Goal: Task Accomplishment & Management: Manage account settings

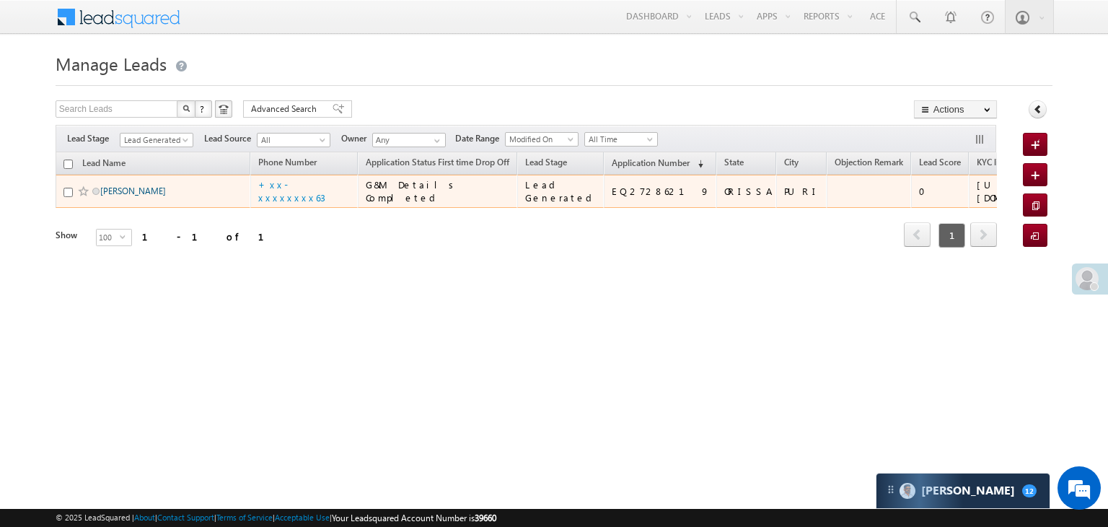
click at [136, 196] on link "Manas Ranjan Behera" at bounding box center [133, 190] width 66 height 11
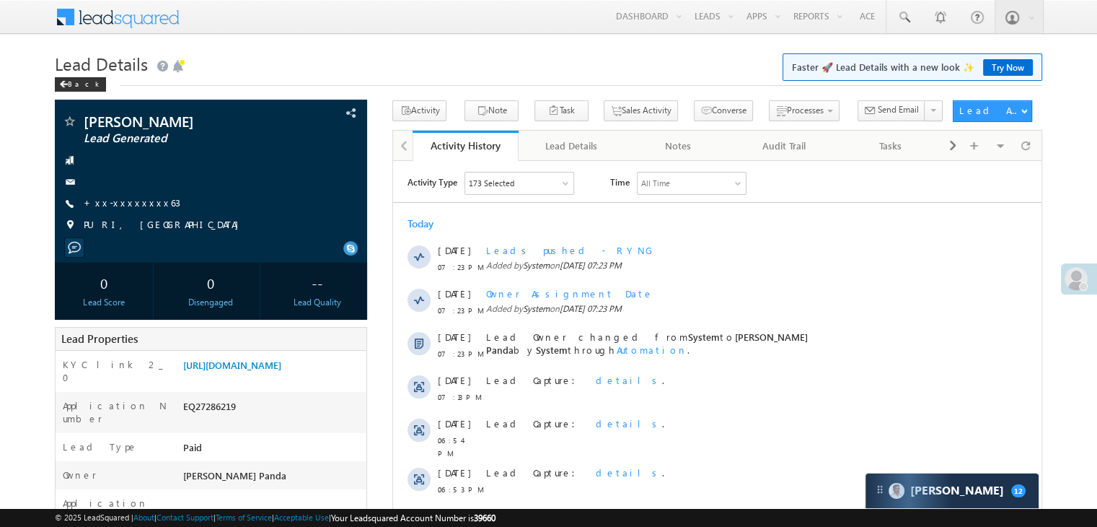
click at [134, 203] on link "+xx-xxxxxxxx63" at bounding box center [132, 202] width 97 height 12
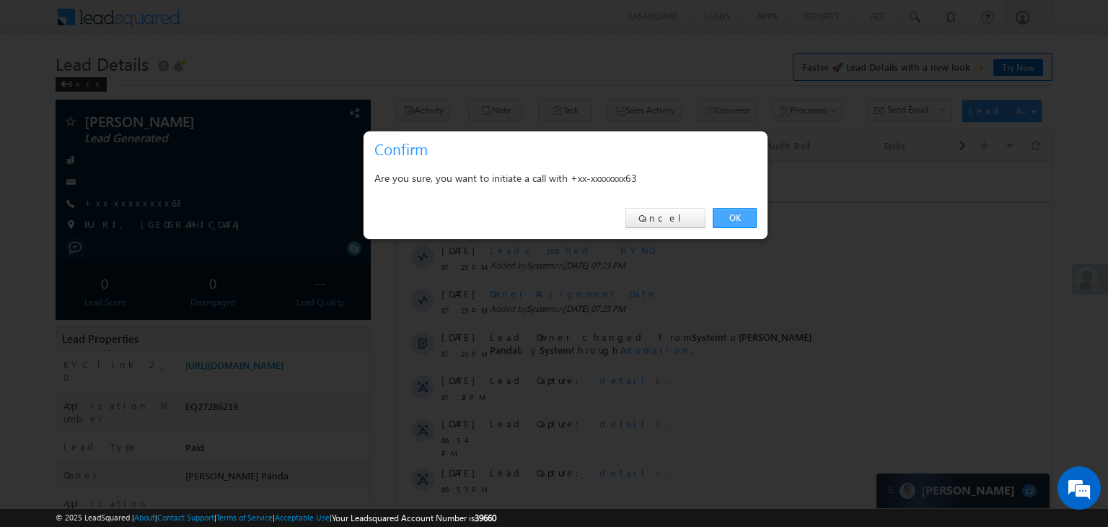
click at [735, 215] on link "OK" at bounding box center [735, 218] width 44 height 20
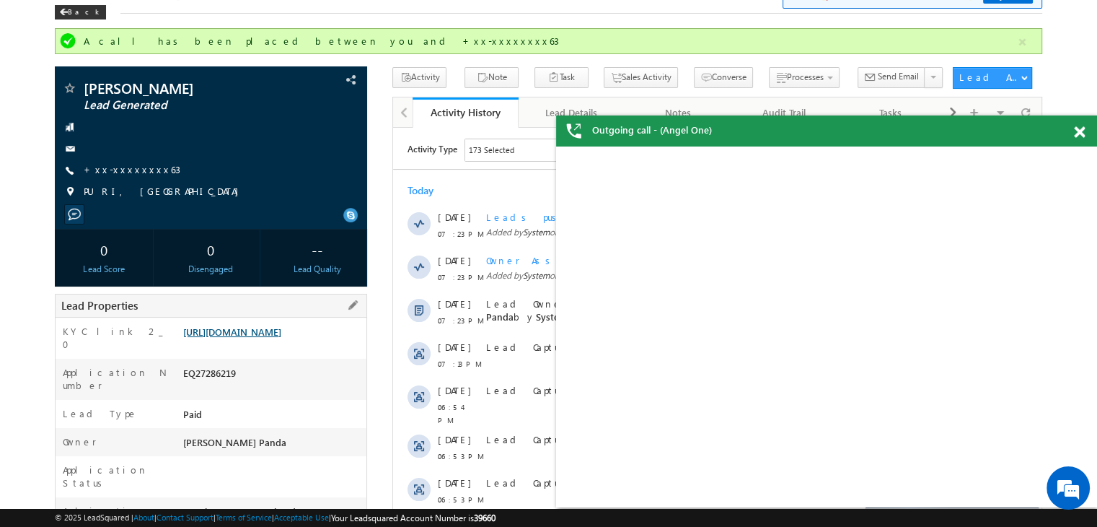
click at [260, 338] on link "[URL][DOMAIN_NAME]" at bounding box center [232, 331] width 98 height 12
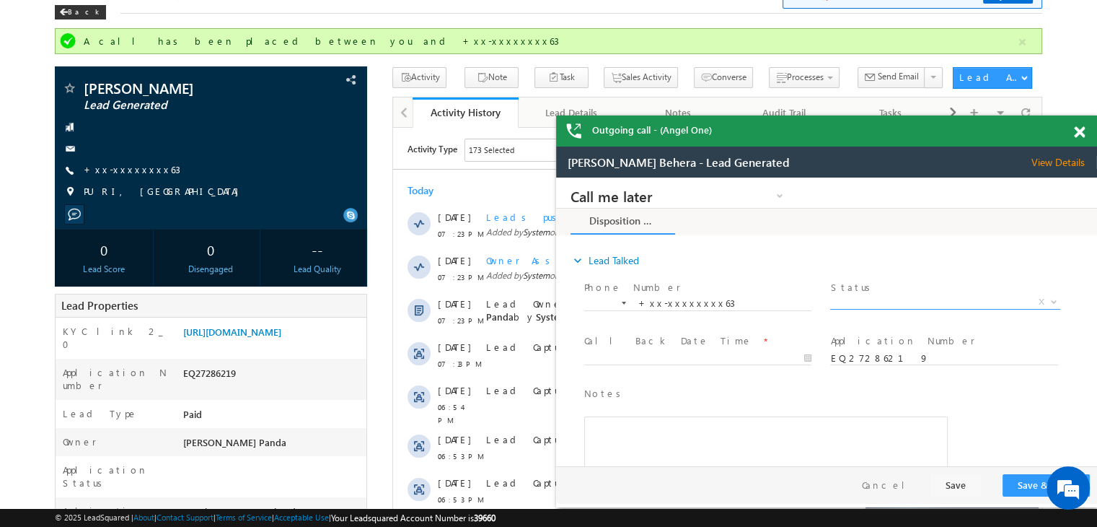
click at [929, 302] on span "X" at bounding box center [945, 302] width 229 height 14
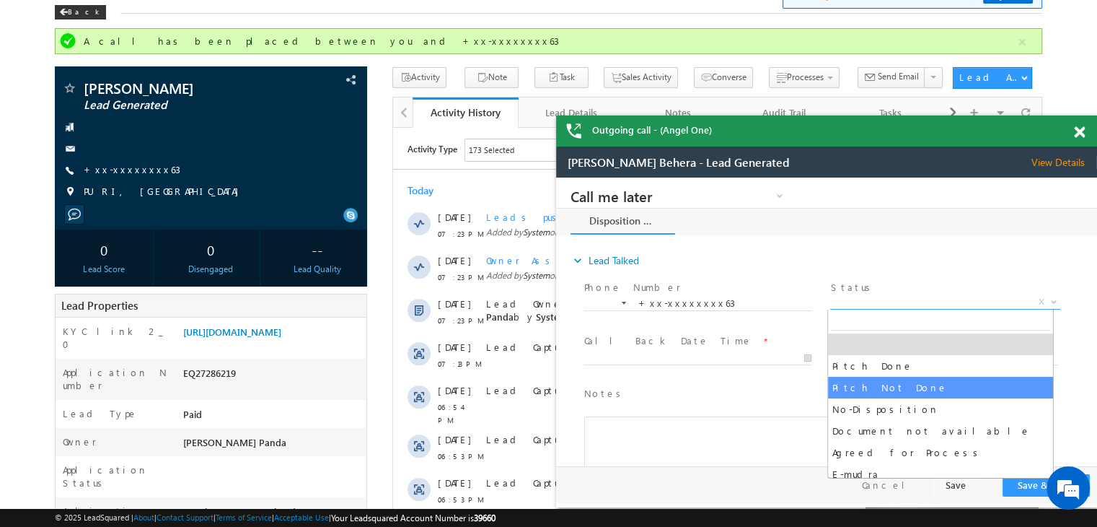
select select "Pitch Not Done"
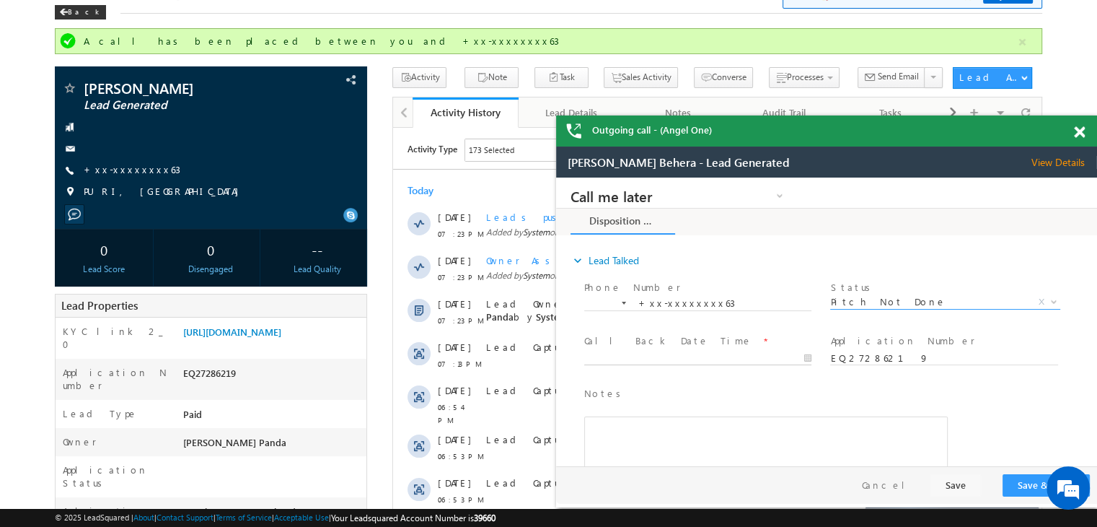
type input "08/16/25 7:38 PM"
click at [756, 356] on input "08/16/25 7:38 PM" at bounding box center [697, 358] width 227 height 14
click at [1020, 481] on button "Save & Close" at bounding box center [1046, 485] width 87 height 22
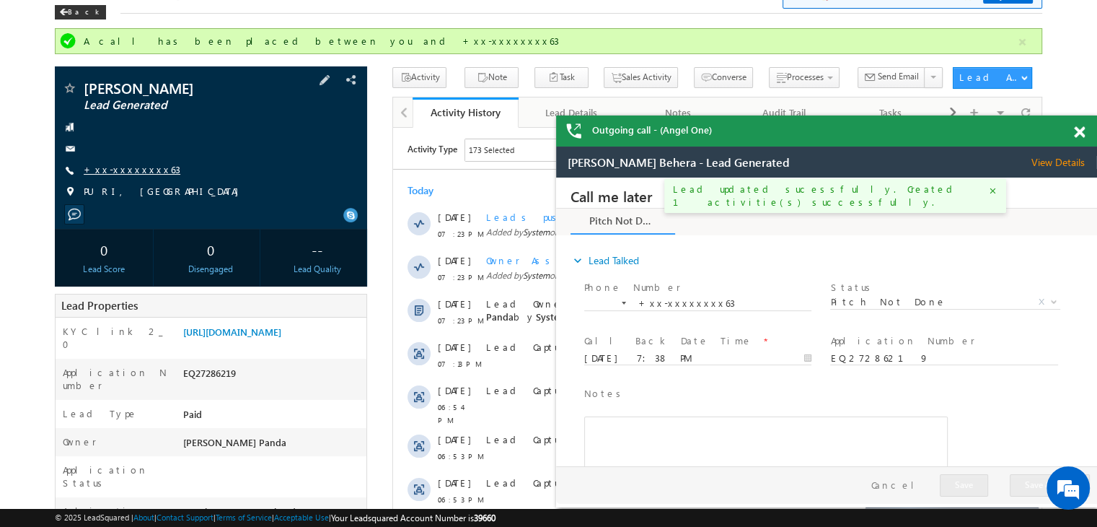
click at [131, 170] on link "+xx-xxxxxxxx63" at bounding box center [132, 169] width 97 height 12
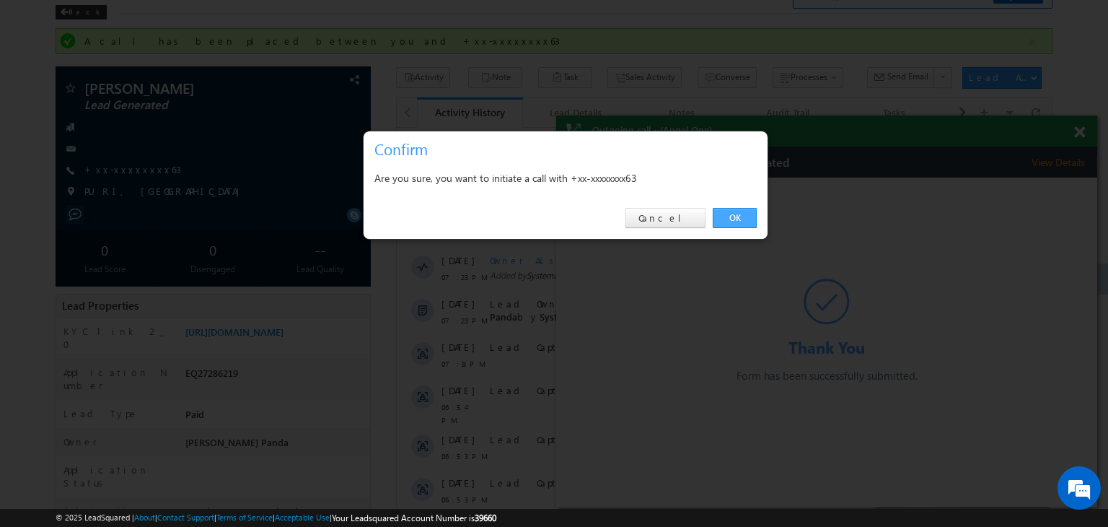
click at [738, 214] on link "OK" at bounding box center [735, 218] width 44 height 20
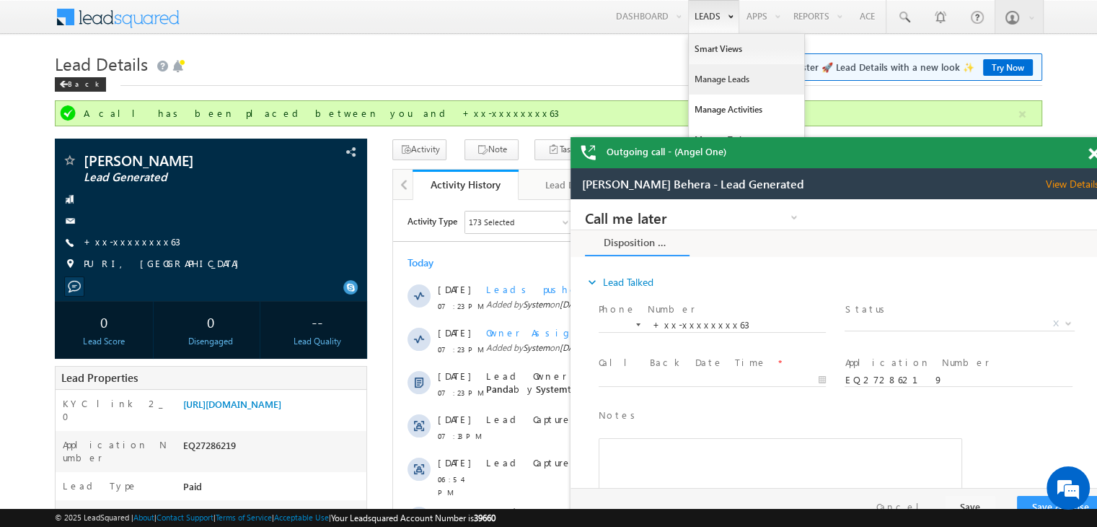
click at [712, 76] on link "Manage Leads" at bounding box center [746, 79] width 115 height 30
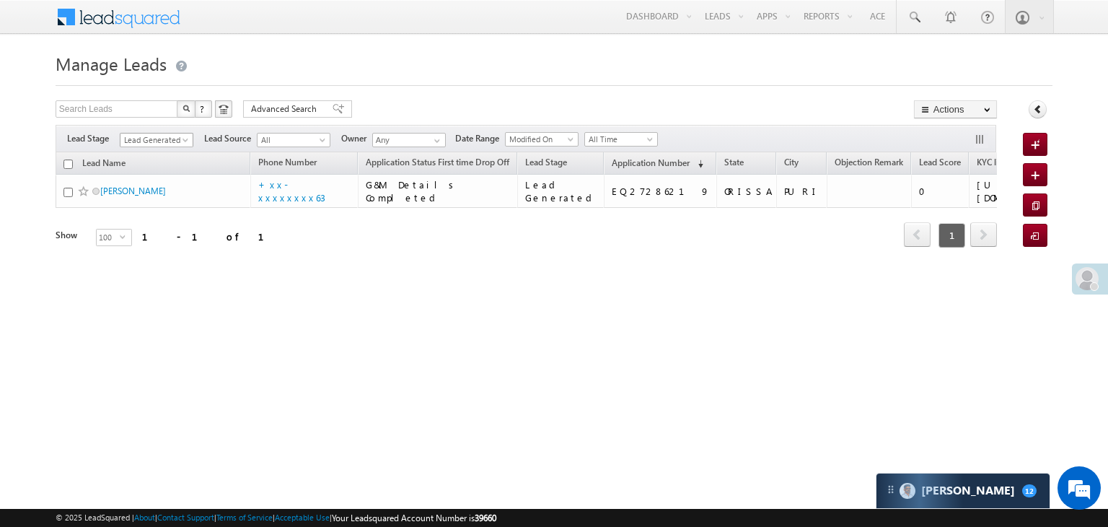
click at [187, 139] on span at bounding box center [187, 143] width 12 height 12
click at [156, 154] on link "All" at bounding box center [156, 155] width 73 height 13
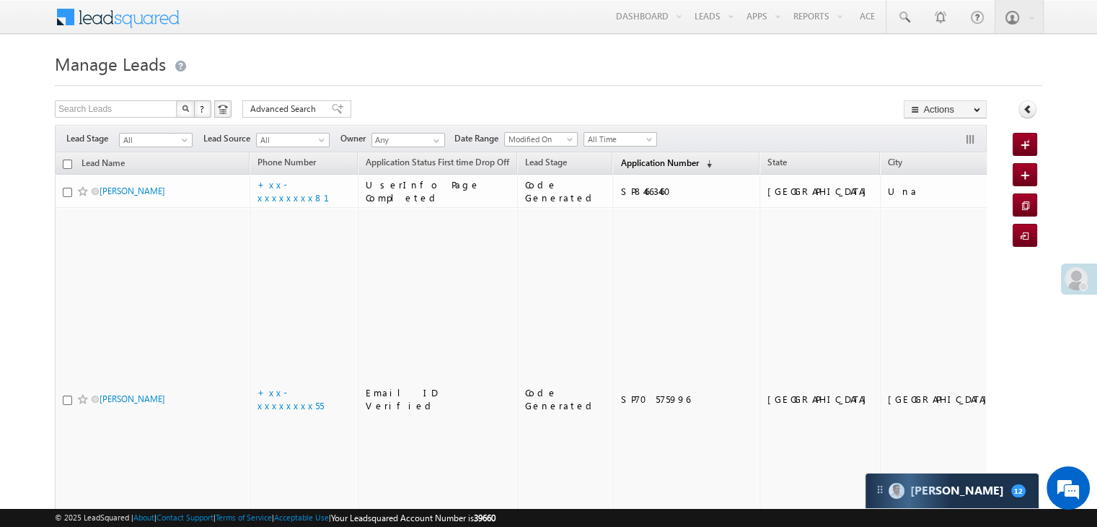
click at [621, 157] on span "Application Number" at bounding box center [660, 162] width 78 height 11
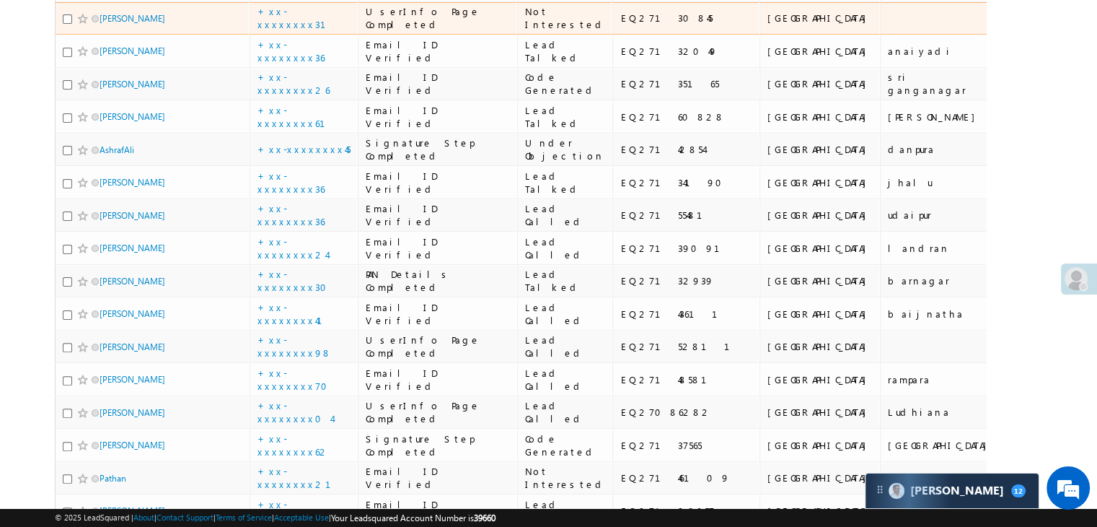
scroll to position [361, 0]
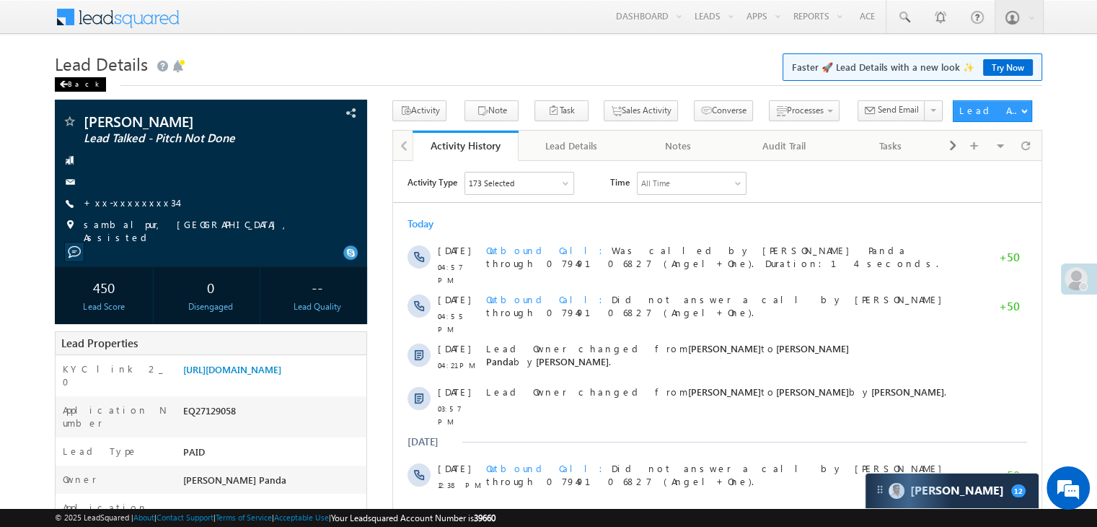
click at [72, 79] on div "Back" at bounding box center [80, 84] width 51 height 14
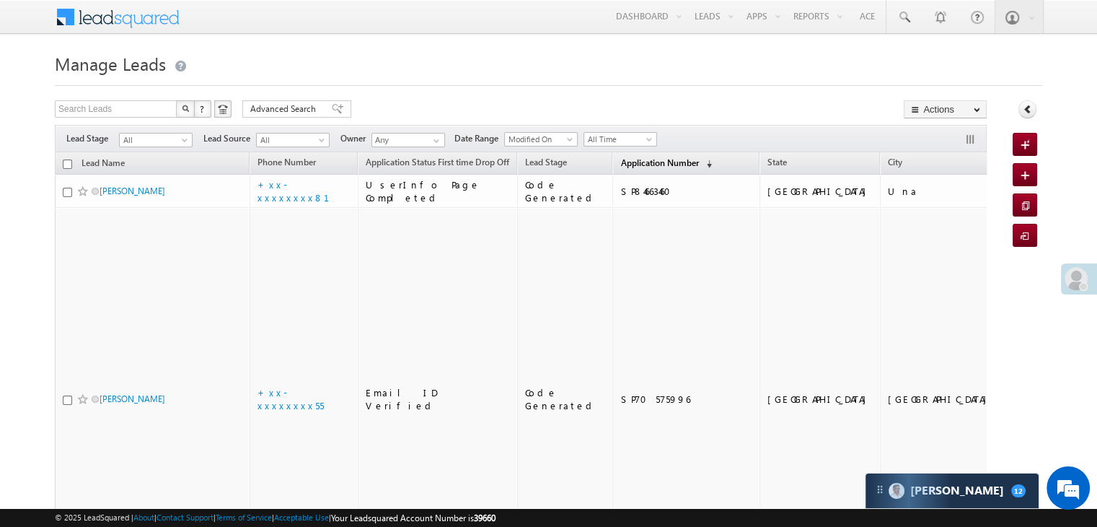
click at [636, 160] on span "Application Number" at bounding box center [660, 162] width 78 height 11
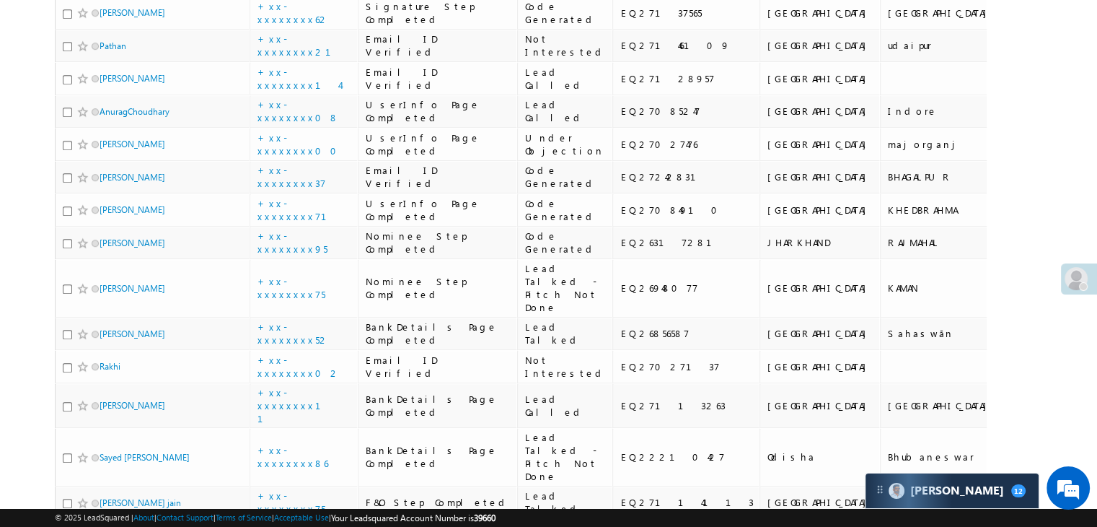
scroll to position [866, 0]
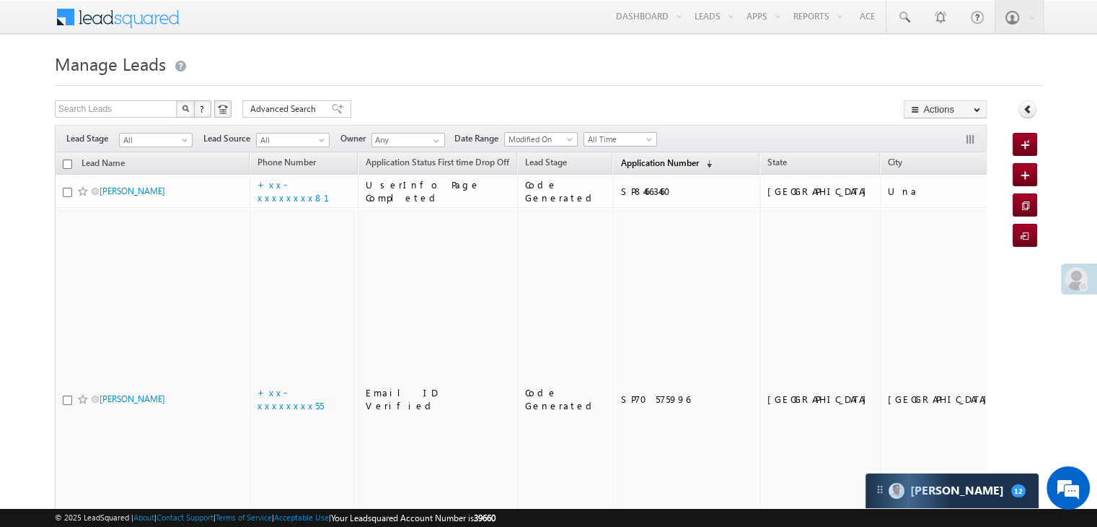
click at [636, 166] on span "Application Number" at bounding box center [660, 162] width 78 height 11
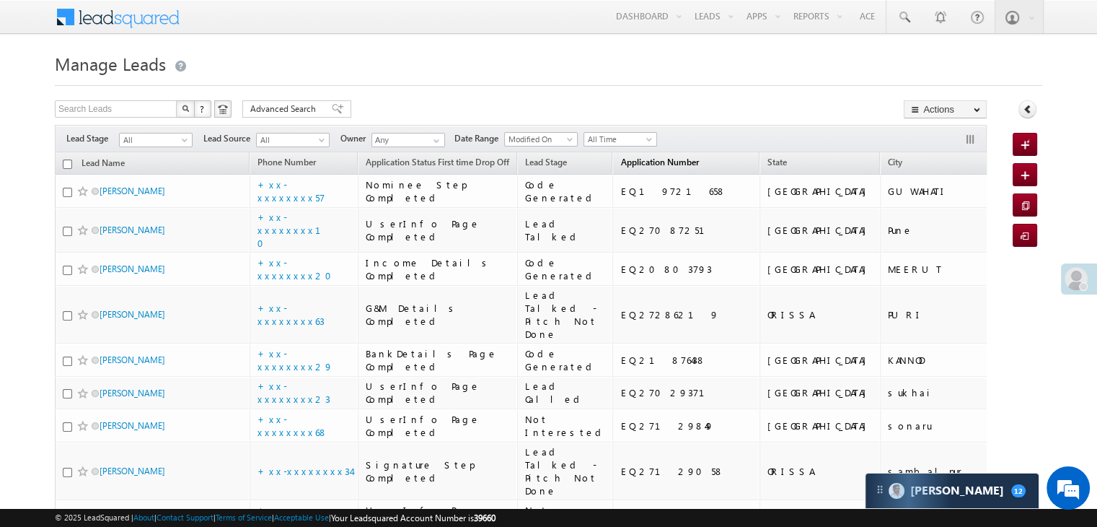
click at [636, 166] on span "Application Number" at bounding box center [660, 162] width 78 height 11
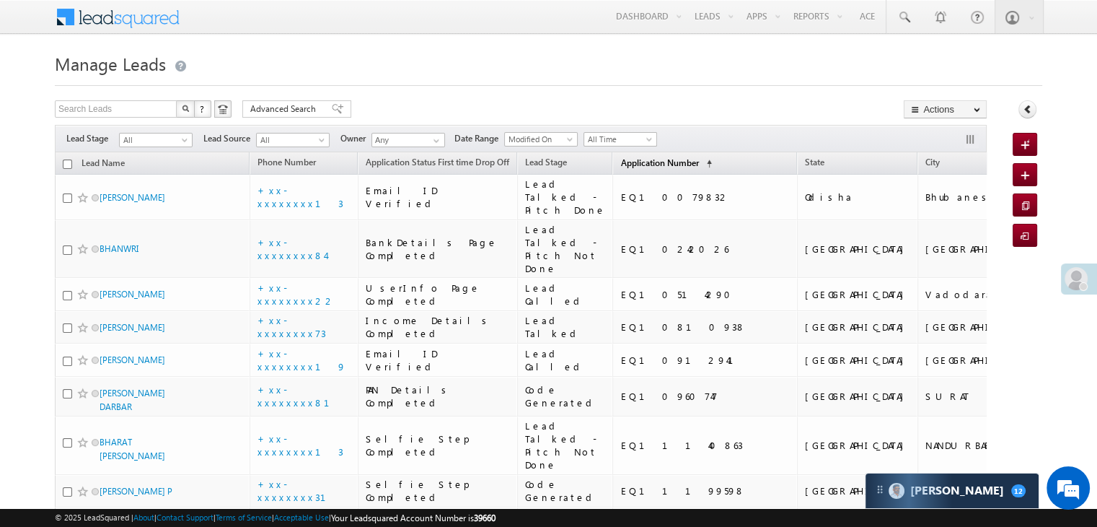
click at [636, 166] on span "Application Number" at bounding box center [660, 162] width 78 height 11
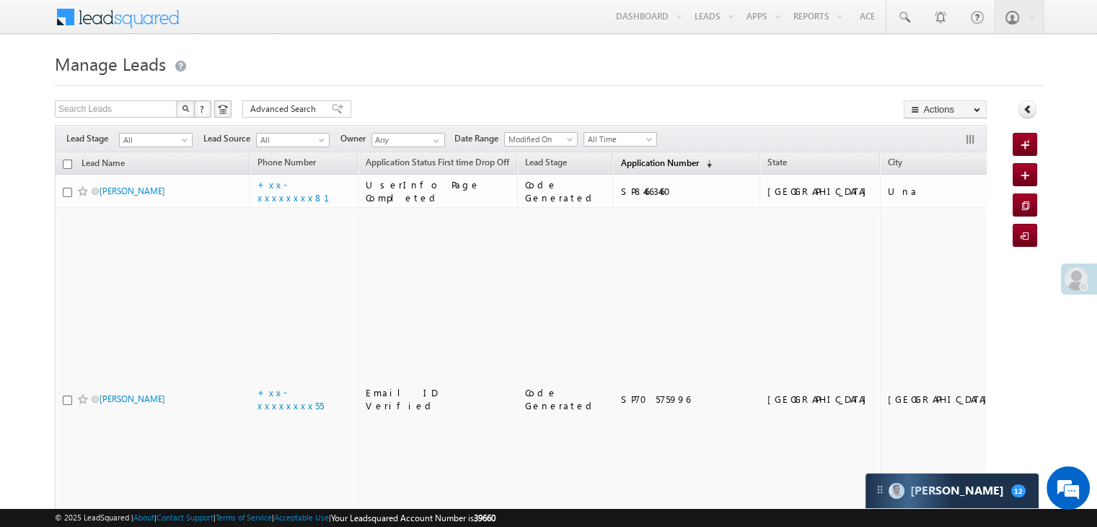
click at [636, 166] on span "Application Number" at bounding box center [660, 162] width 78 height 11
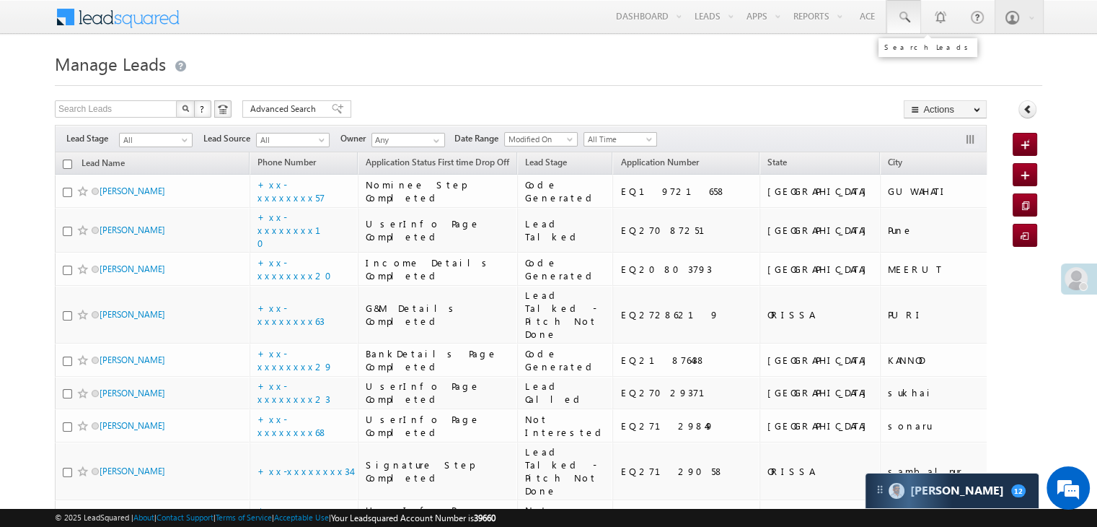
click at [898, 19] on span at bounding box center [904, 17] width 14 height 14
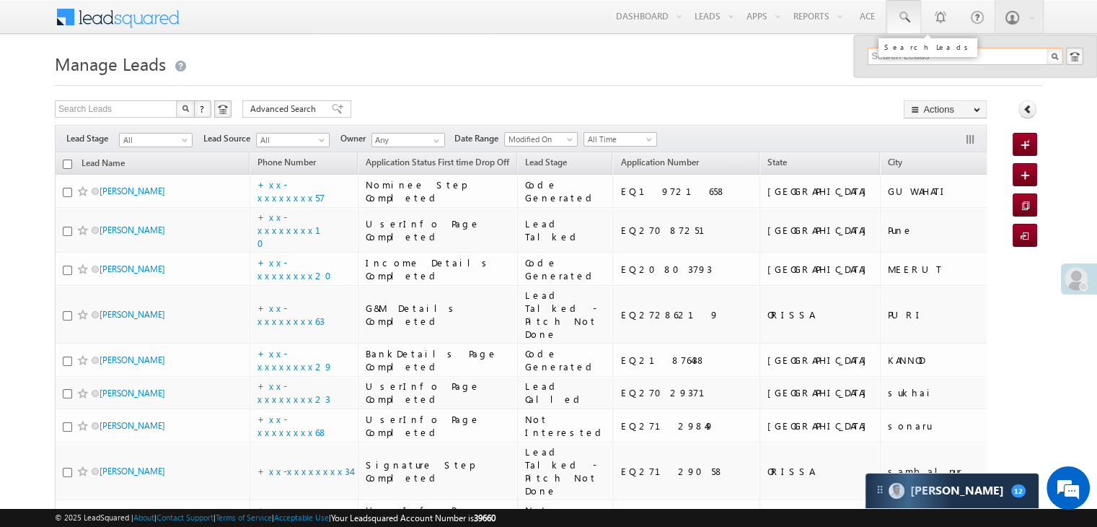
paste input "EQ26948077"
type input "EQ26948077"
click at [898, 79] on div "[PERSON_NAME]" at bounding box center [971, 77] width 193 height 16
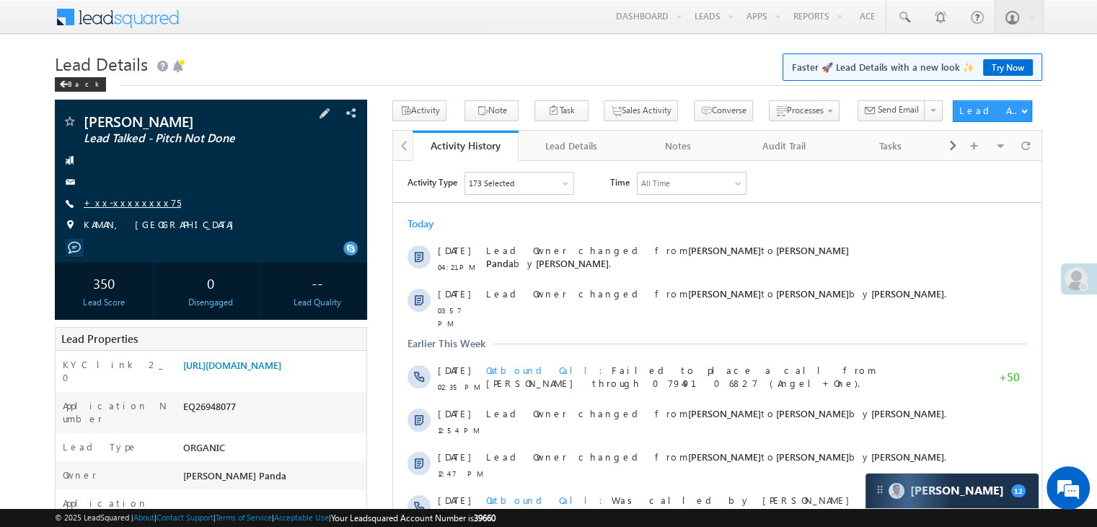
click at [127, 203] on link "+xx-xxxxxxxx75" at bounding box center [132, 202] width 97 height 12
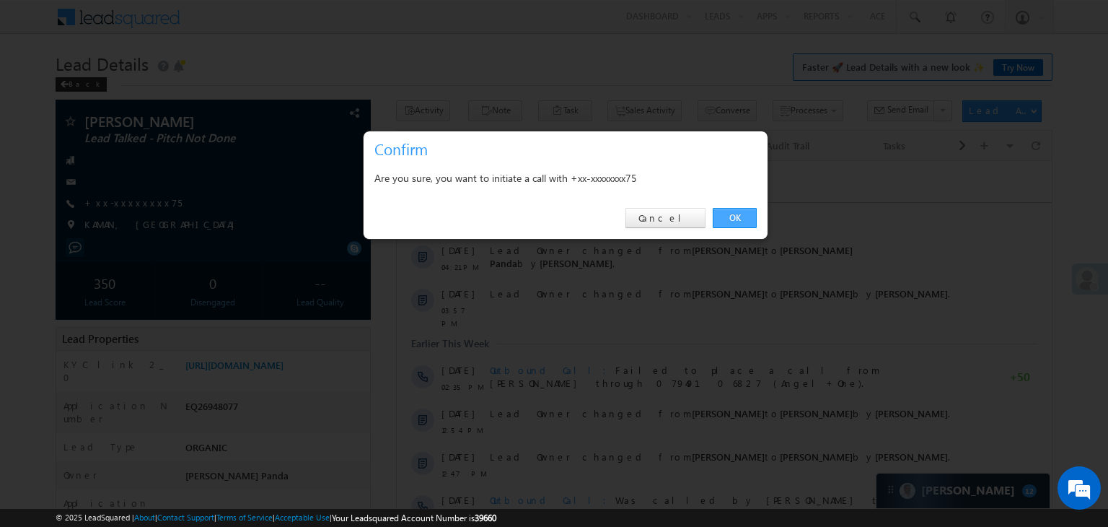
click at [731, 216] on link "OK" at bounding box center [735, 218] width 44 height 20
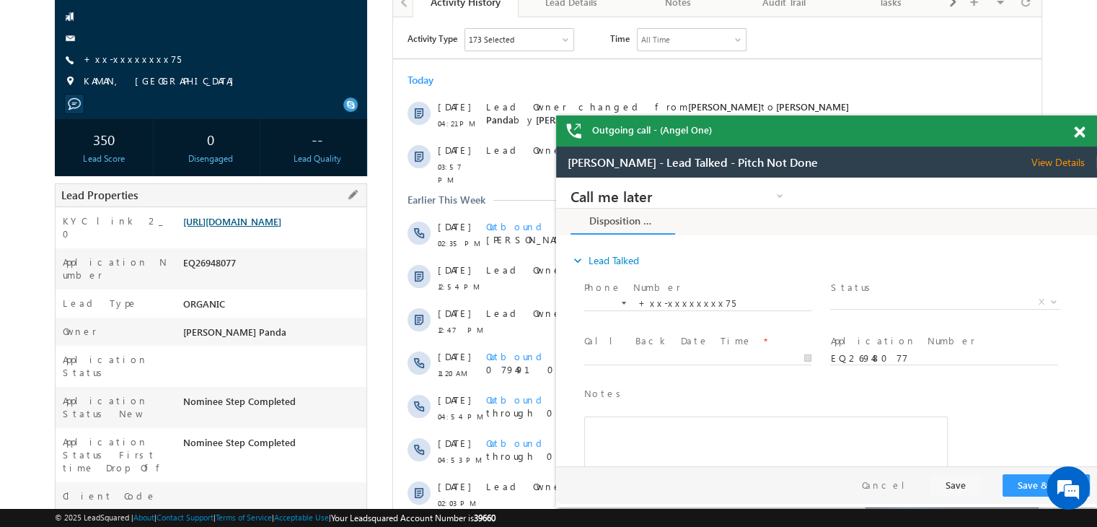
click at [277, 227] on link "[URL][DOMAIN_NAME]" at bounding box center [232, 221] width 98 height 12
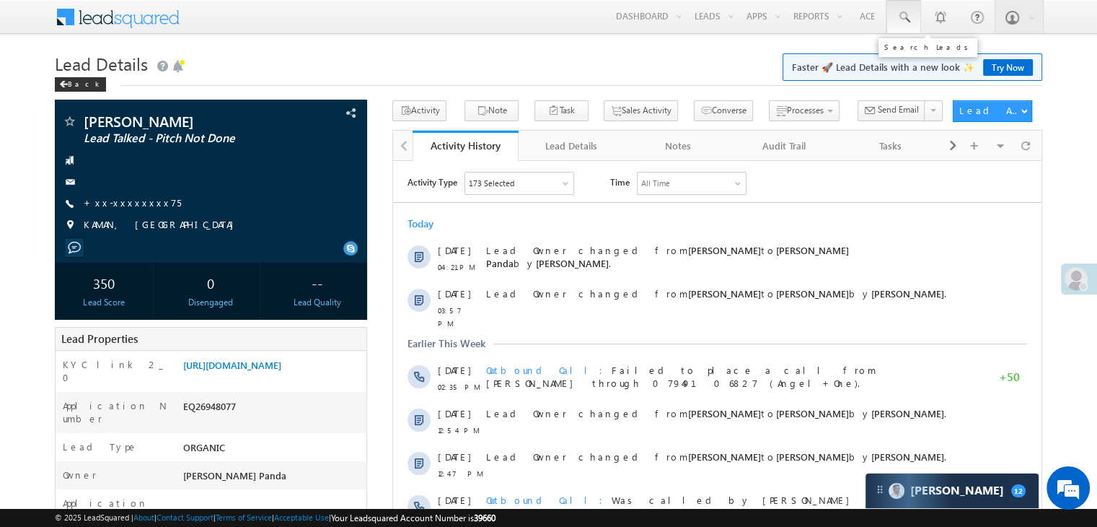
click at [899, 15] on span at bounding box center [904, 17] width 14 height 14
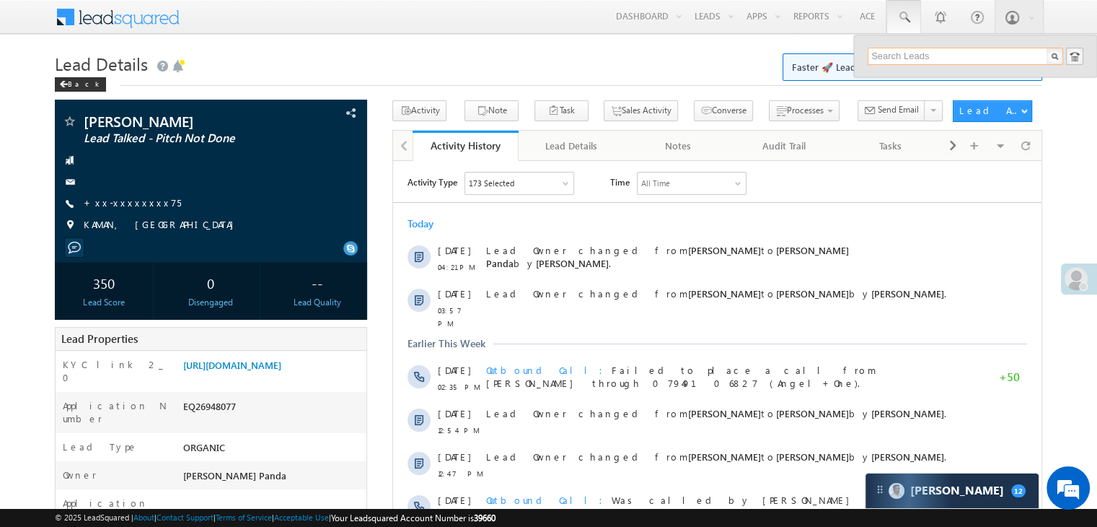
paste input "EQ26907546"
type input "EQ26907546"
click at [891, 82] on div "Rishav" at bounding box center [971, 77] width 193 height 16
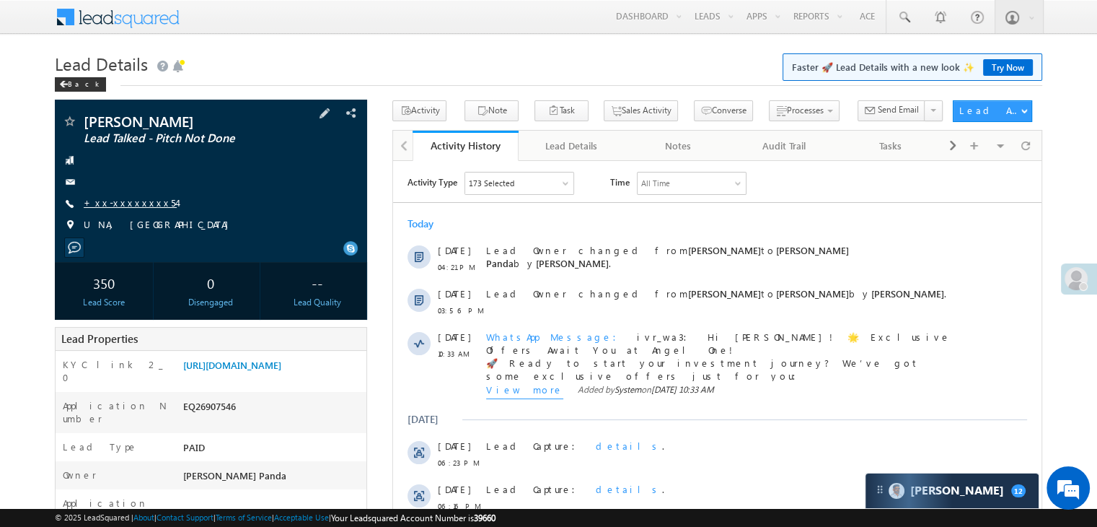
click at [115, 205] on link "+xx-xxxxxxxx54" at bounding box center [130, 202] width 93 height 12
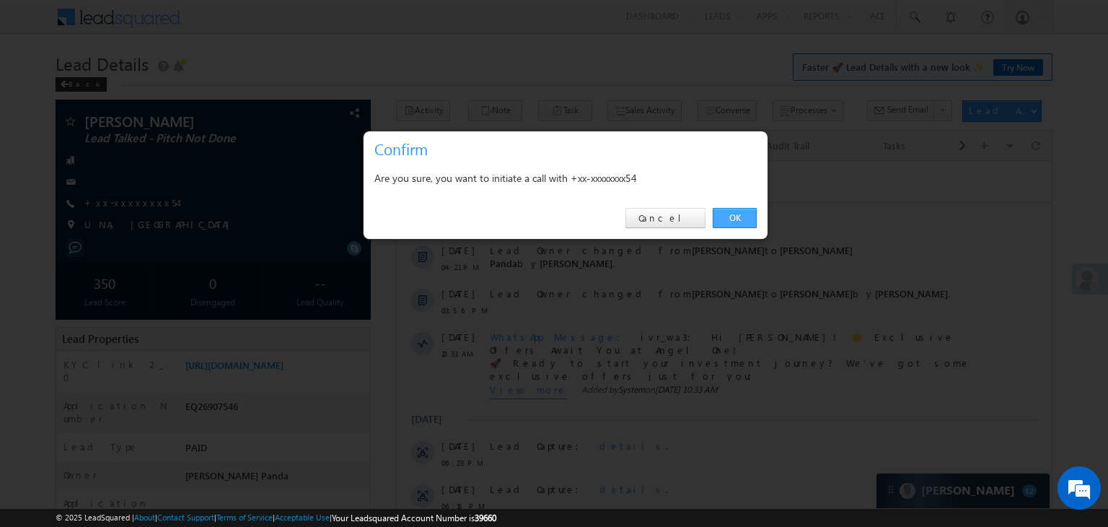
drag, startPoint x: 735, startPoint y: 216, endPoint x: 334, endPoint y: 56, distance: 432.2
click at [735, 216] on link "OK" at bounding box center [735, 218] width 44 height 20
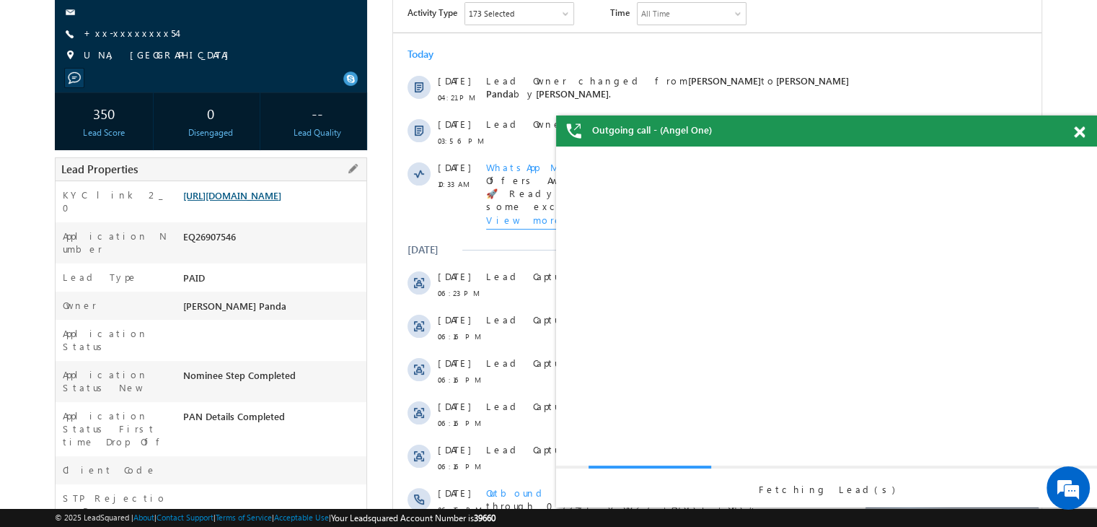
scroll to position [216, 0]
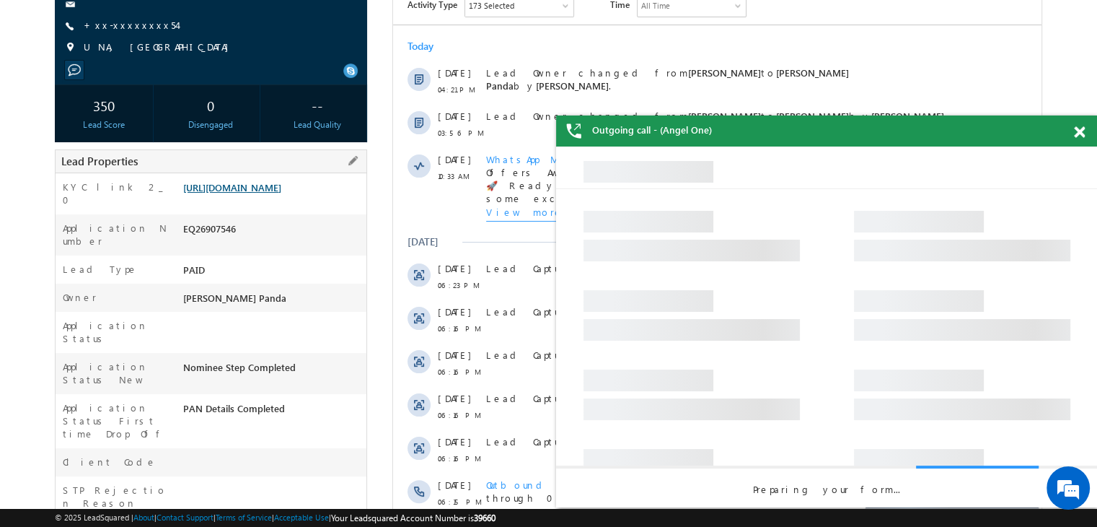
click at [268, 193] on link "[URL][DOMAIN_NAME]" at bounding box center [232, 187] width 98 height 12
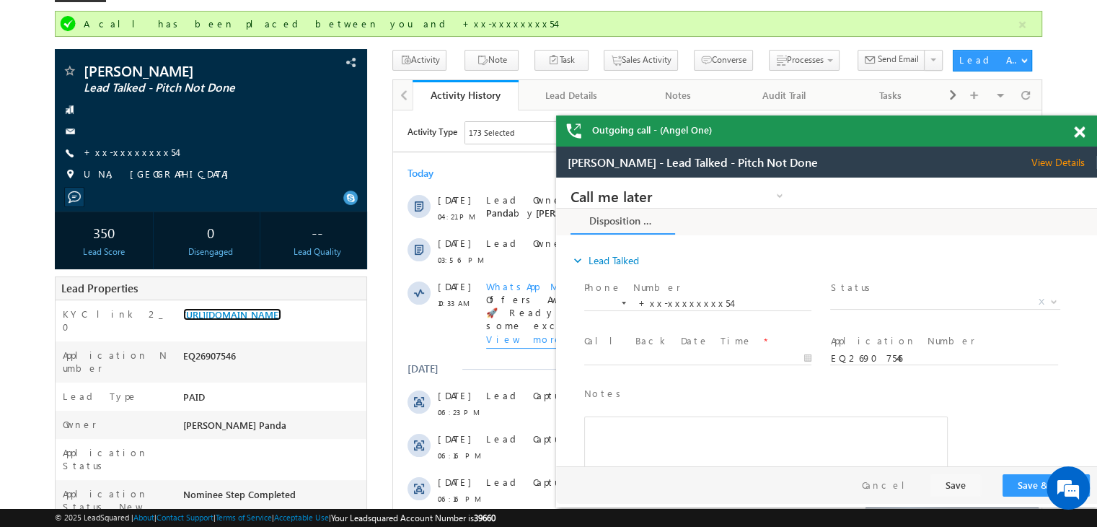
scroll to position [0, 0]
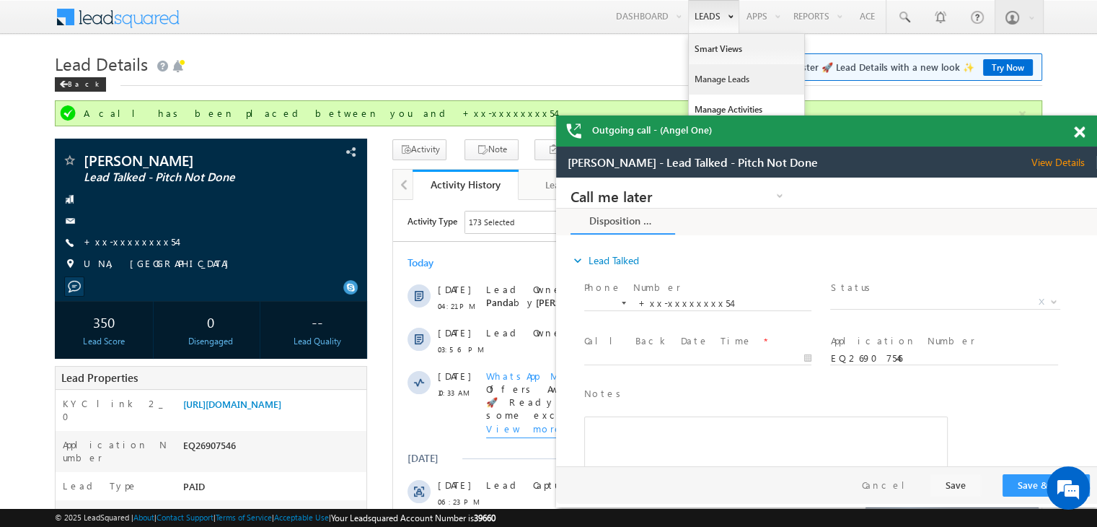
click at [712, 76] on link "Manage Leads" at bounding box center [746, 79] width 115 height 30
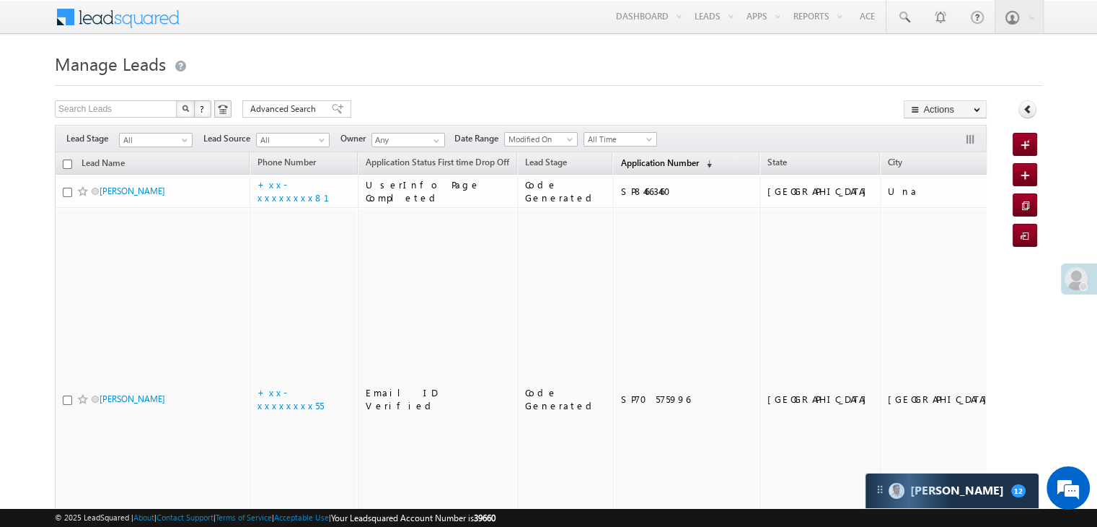
click at [621, 165] on span "Application Number" at bounding box center [660, 162] width 78 height 11
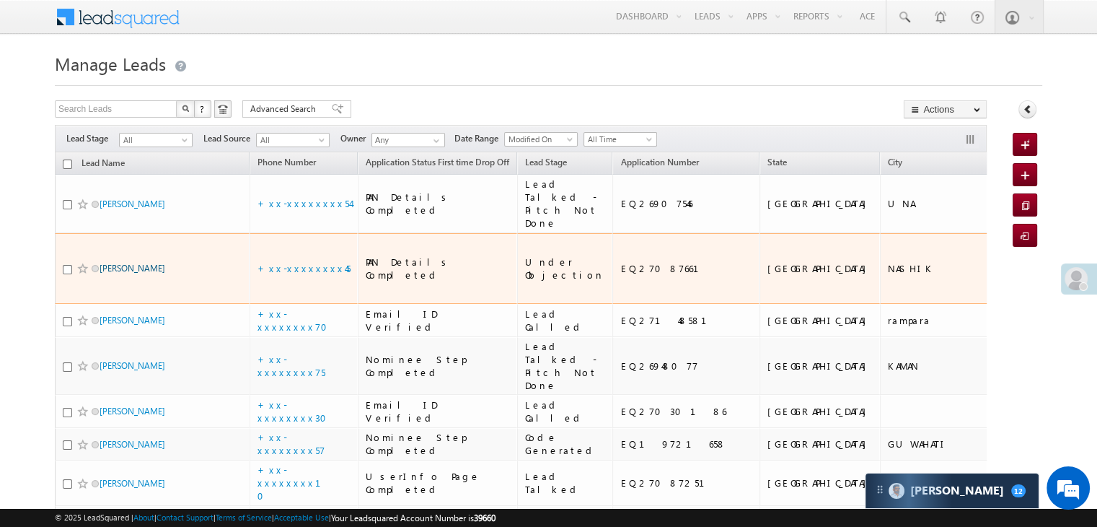
click at [159, 273] on link "[PERSON_NAME]" at bounding box center [133, 268] width 66 height 11
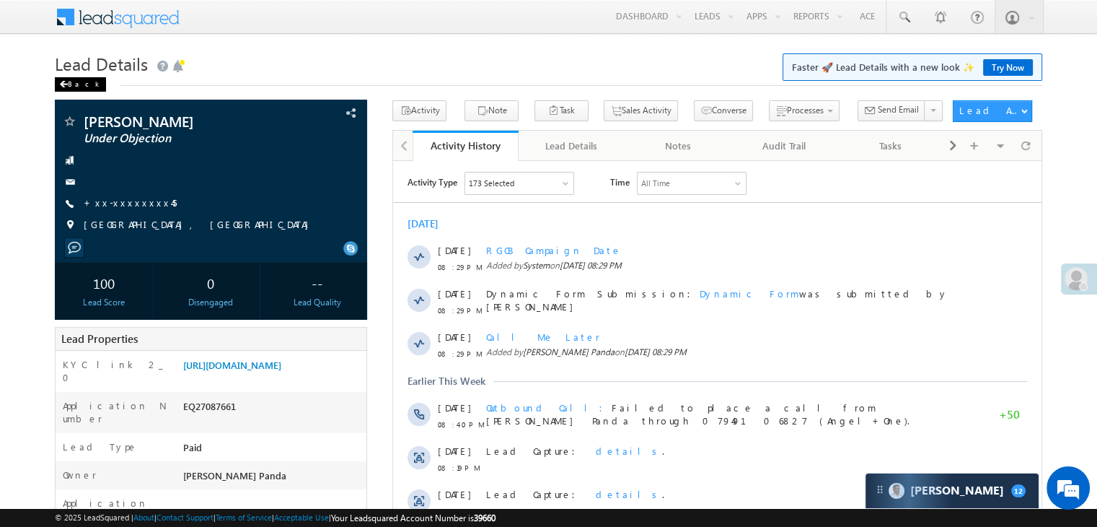
click at [66, 83] on span at bounding box center [63, 84] width 9 height 7
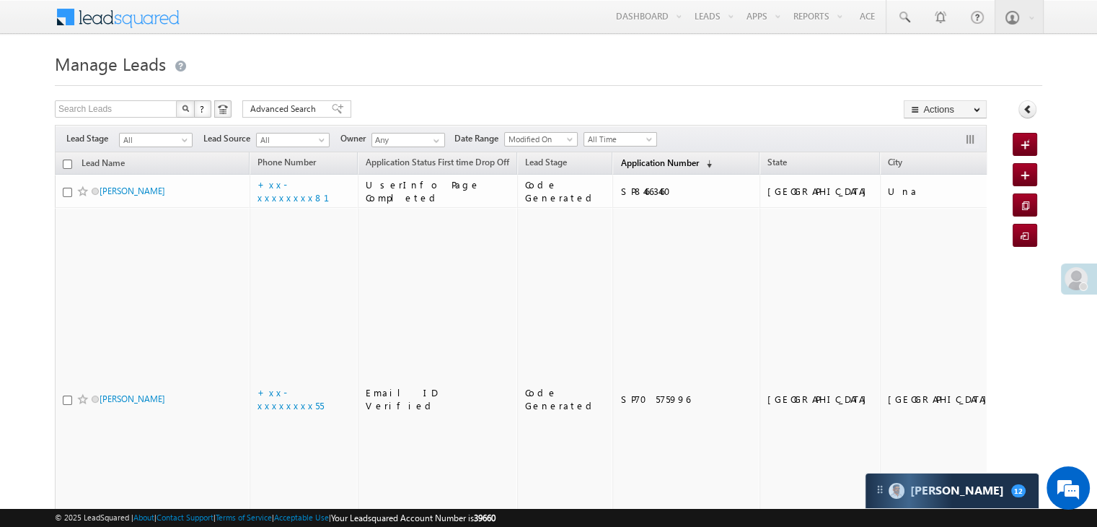
click at [634, 162] on span "Application Number" at bounding box center [660, 162] width 78 height 11
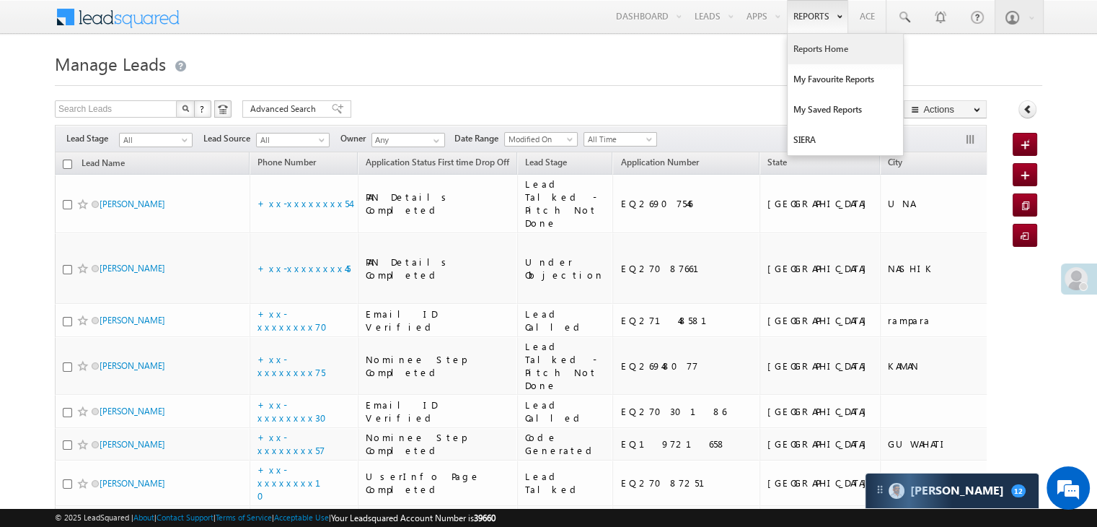
click at [817, 50] on link "Reports Home" at bounding box center [845, 49] width 115 height 30
